Goal: Transaction & Acquisition: Purchase product/service

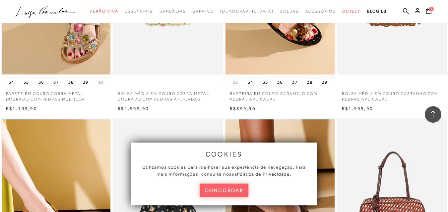
scroll to position [739, 0]
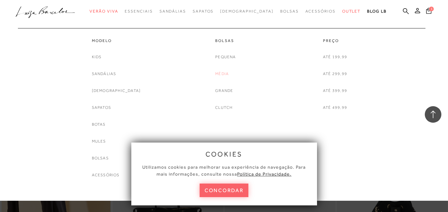
click at [221, 75] on link "Média" at bounding box center [222, 74] width 14 height 7
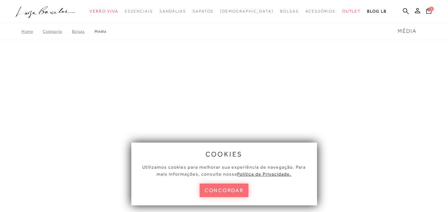
click at [226, 192] on button "concordar" at bounding box center [224, 191] width 49 height 14
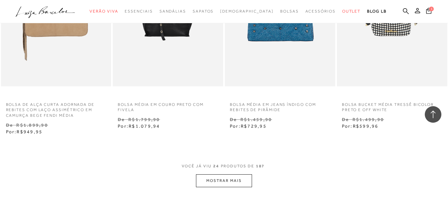
scroll to position [1406, 0]
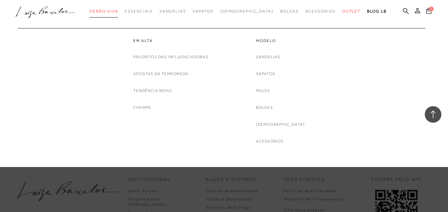
click at [118, 9] on span "Verão Viva" at bounding box center [104, 11] width 29 height 5
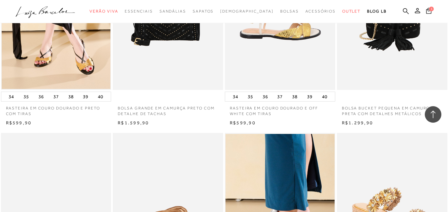
scroll to position [950, 0]
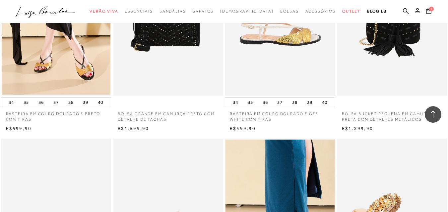
click at [429, 10] on span "1" at bounding box center [431, 9] width 5 height 5
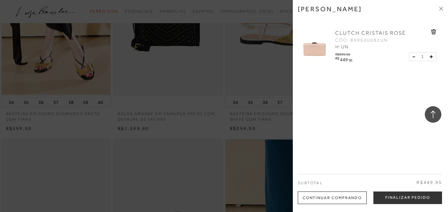
click at [440, 8] on icon at bounding box center [441, 9] width 4 height 4
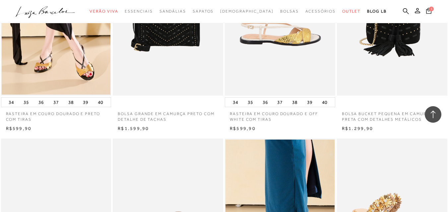
scroll to position [1136, 0]
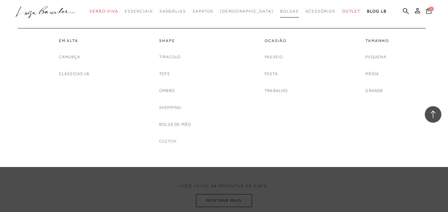
click at [280, 12] on span "Bolsas" at bounding box center [289, 11] width 19 height 5
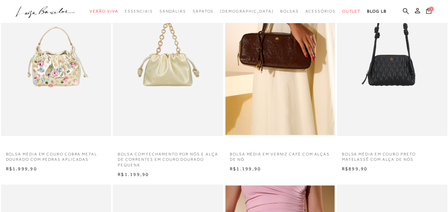
scroll to position [80, 0]
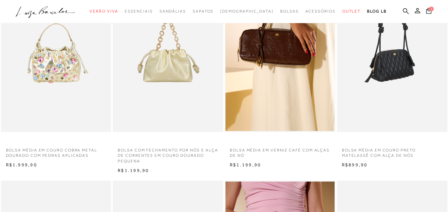
click at [399, 79] on img at bounding box center [392, 49] width 110 height 165
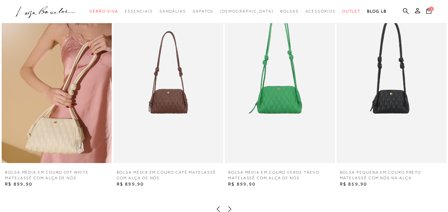
scroll to position [782, 0]
